Goal: Find contact information: Find contact information

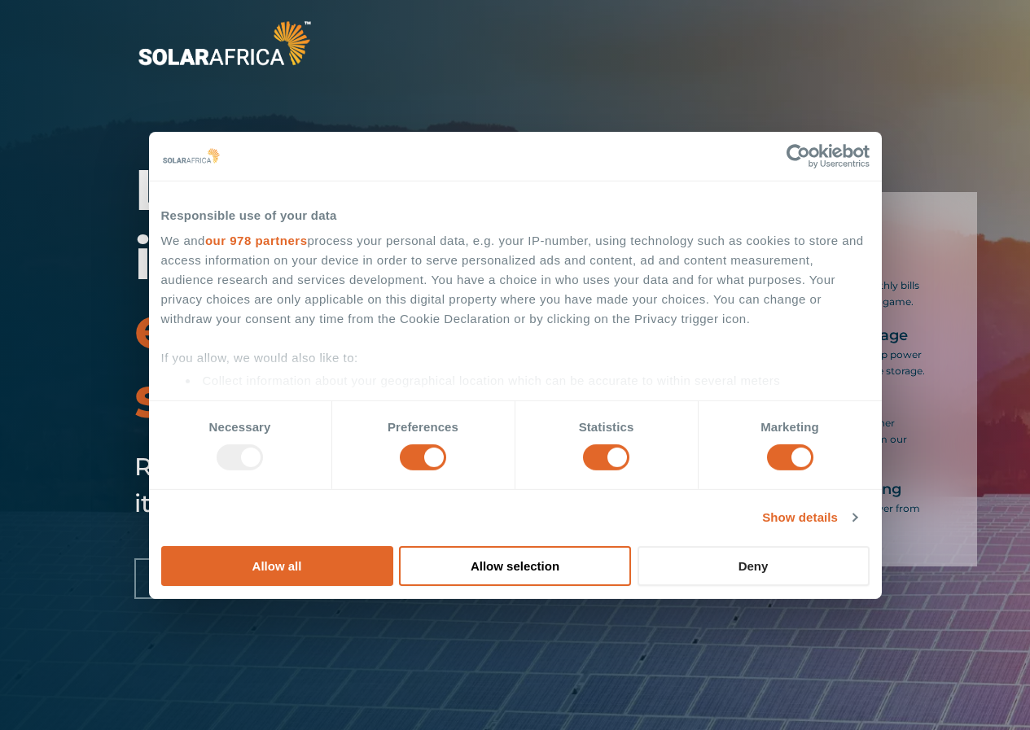
click at [870, 555] on button "Deny" at bounding box center [754, 566] width 232 height 40
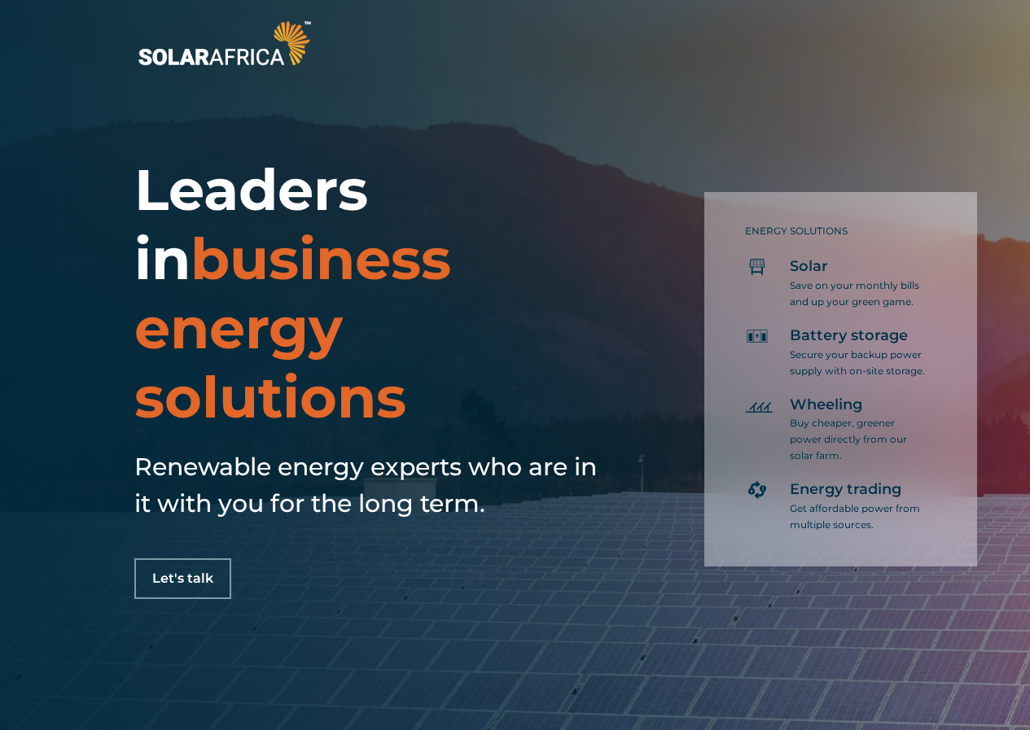
click at [503, 309] on h1 "Leaders in business energy solutions" at bounding box center [370, 294] width 472 height 277
click at [504, 368] on h1 "Leaders in business energy solutions" at bounding box center [370, 294] width 472 height 277
click at [440, 138] on div "Leaders in business energy solutions Renewable energy experts who are in it wit…" at bounding box center [515, 365] width 1030 height 730
click at [500, 583] on div "Let's talk" at bounding box center [370, 579] width 472 height 41
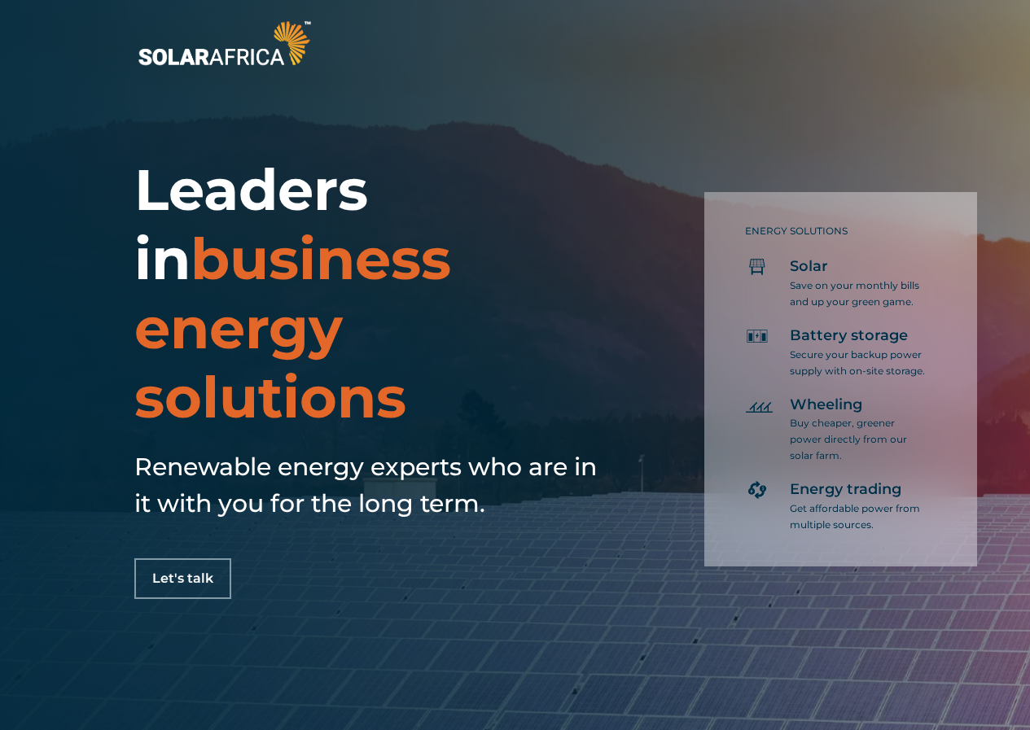
click at [497, 592] on div "Let's talk" at bounding box center [370, 579] width 472 height 41
click at [826, 477] on div "ENERGY SOLUTIONS Solar Save on your monthly bills and up your green game. Batte…" at bounding box center [840, 379] width 273 height 375
click at [187, 577] on span "Let's talk" at bounding box center [182, 578] width 61 height 13
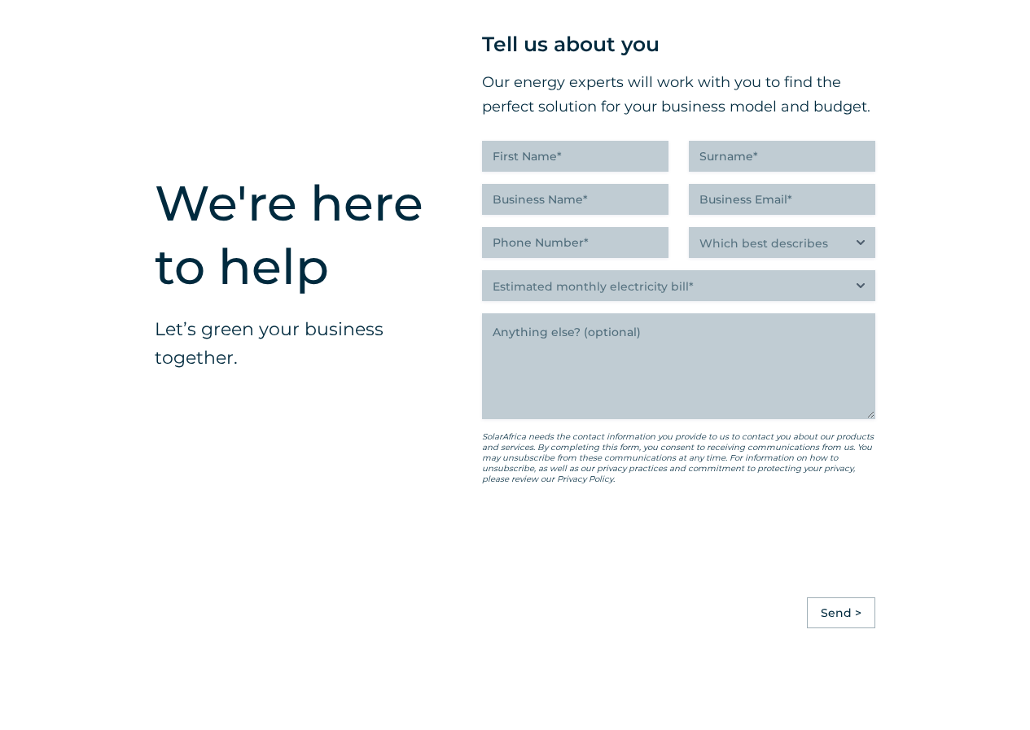
scroll to position [4291, 0]
